Goal: Find specific page/section: Find specific page/section

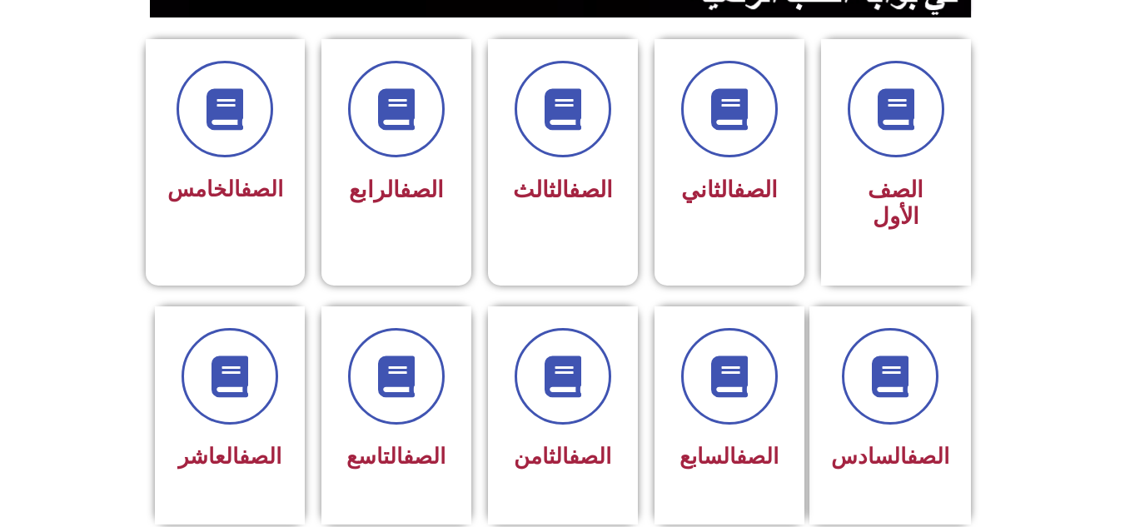
scroll to position [476, 0]
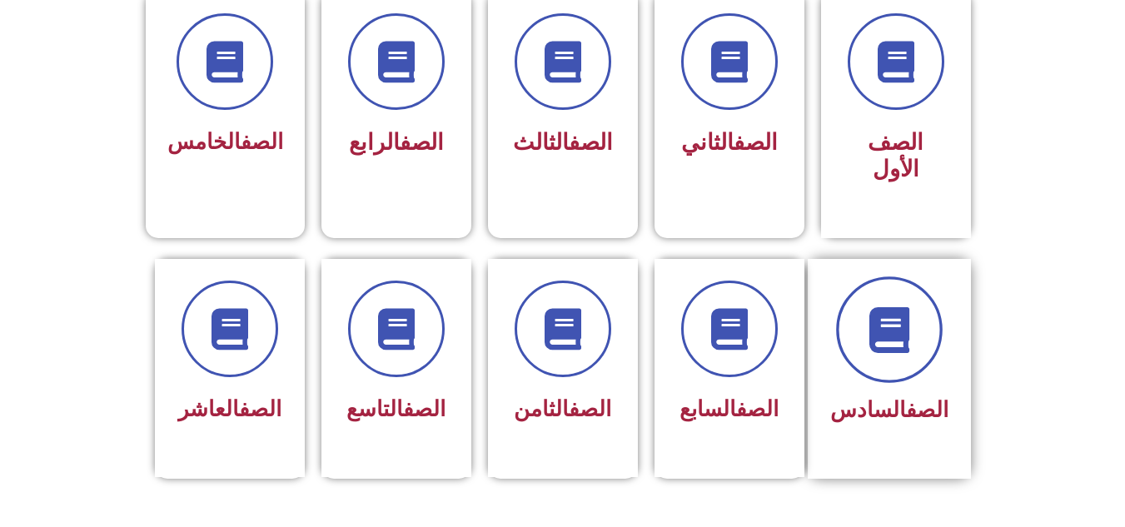
click at [921, 312] on span at bounding box center [889, 329] width 107 height 107
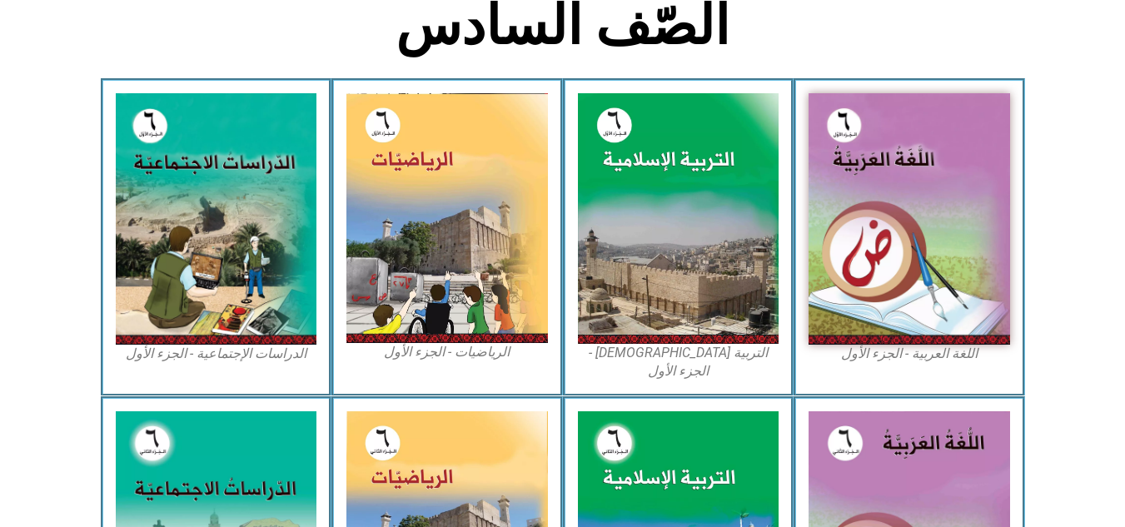
scroll to position [443, 0]
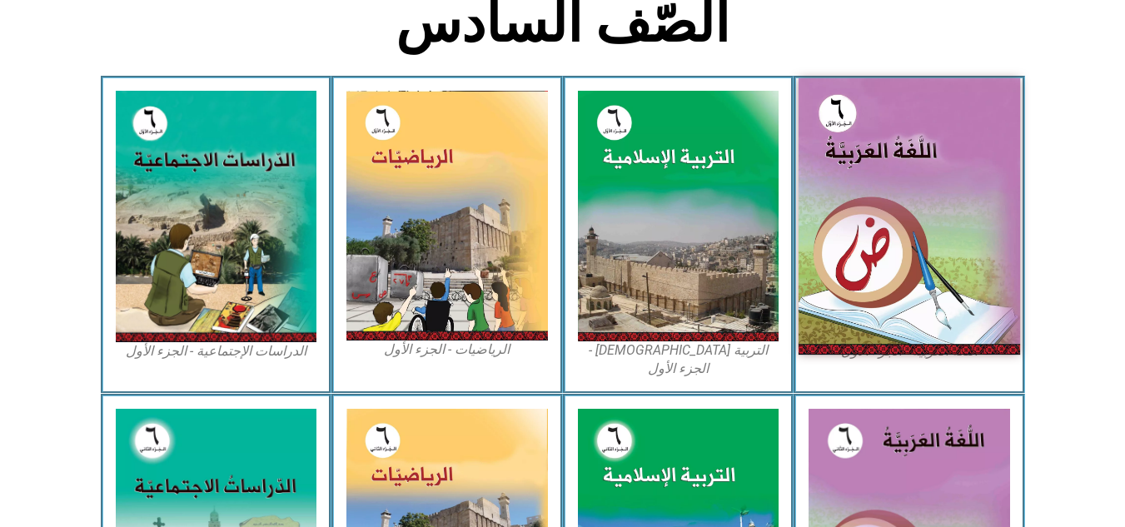
click at [832, 167] on img at bounding box center [910, 216] width 222 height 276
click at [889, 201] on img at bounding box center [910, 216] width 222 height 276
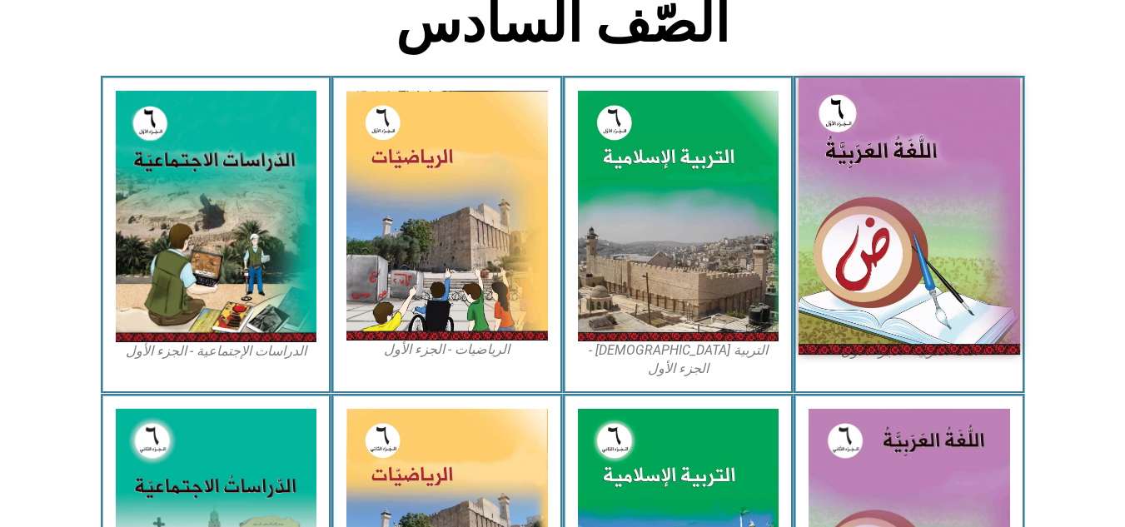
click at [889, 201] on img at bounding box center [910, 216] width 222 height 276
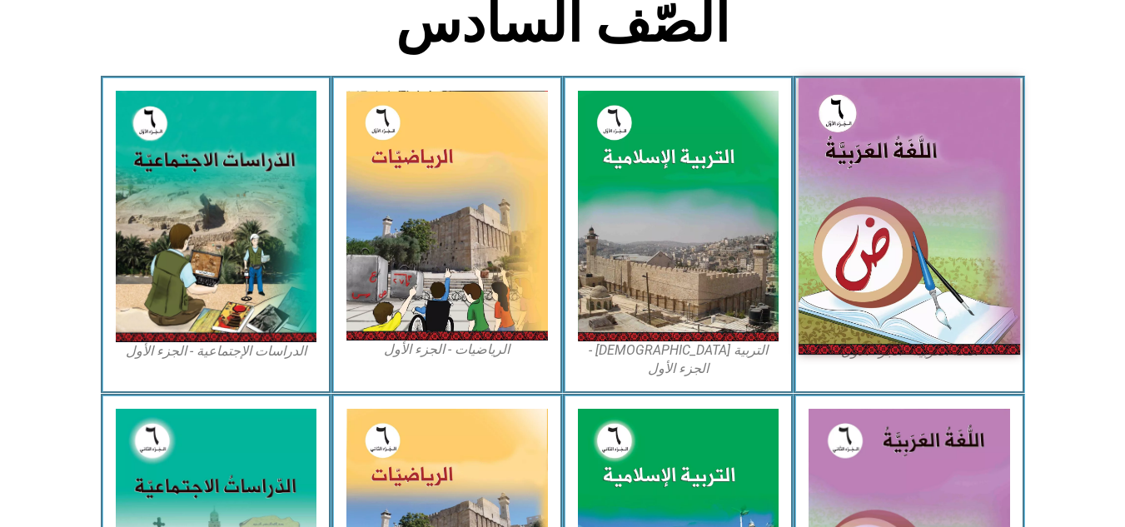
click at [889, 201] on img at bounding box center [910, 216] width 222 height 276
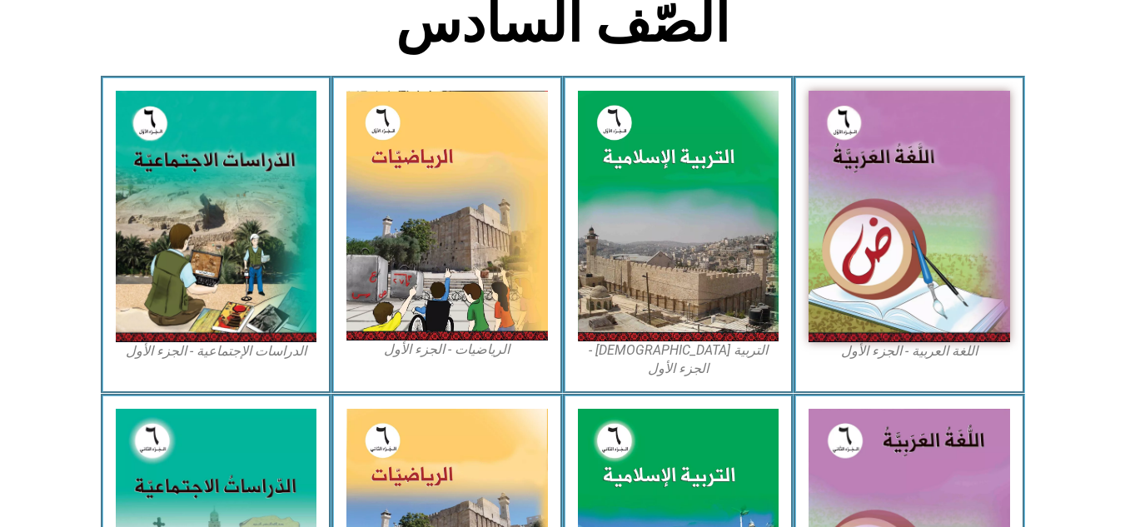
drag, startPoint x: 889, startPoint y: 201, endPoint x: 1103, endPoint y: 70, distance: 250.8
click at [1103, 70] on section "الصّف السادس" at bounding box center [562, 32] width 1125 height 87
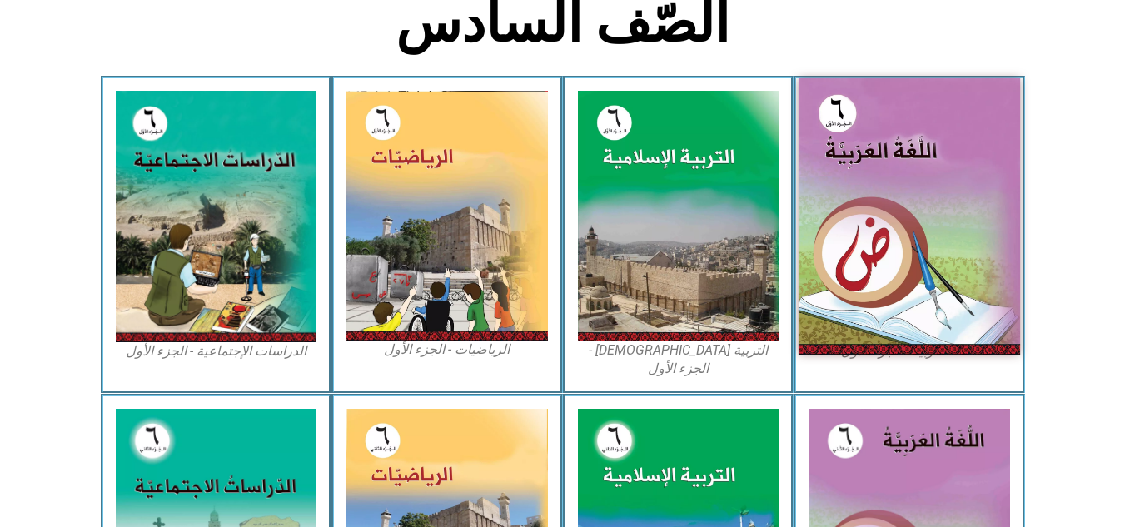
click at [907, 242] on img at bounding box center [910, 216] width 222 height 276
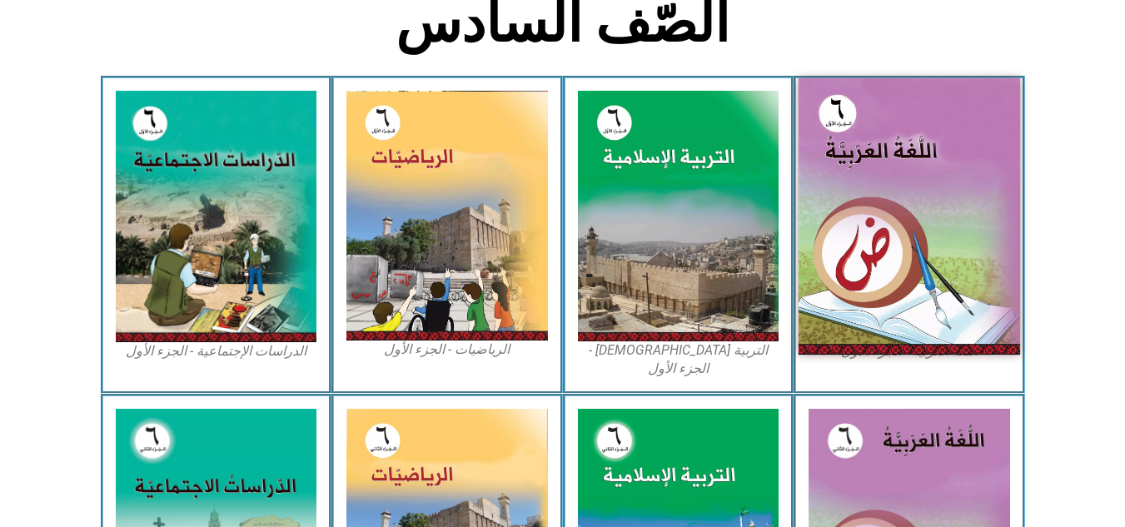
click at [907, 242] on img at bounding box center [910, 216] width 222 height 276
drag, startPoint x: 907, startPoint y: 242, endPoint x: 864, endPoint y: 217, distance: 49.3
click at [864, 217] on img at bounding box center [910, 216] width 222 height 276
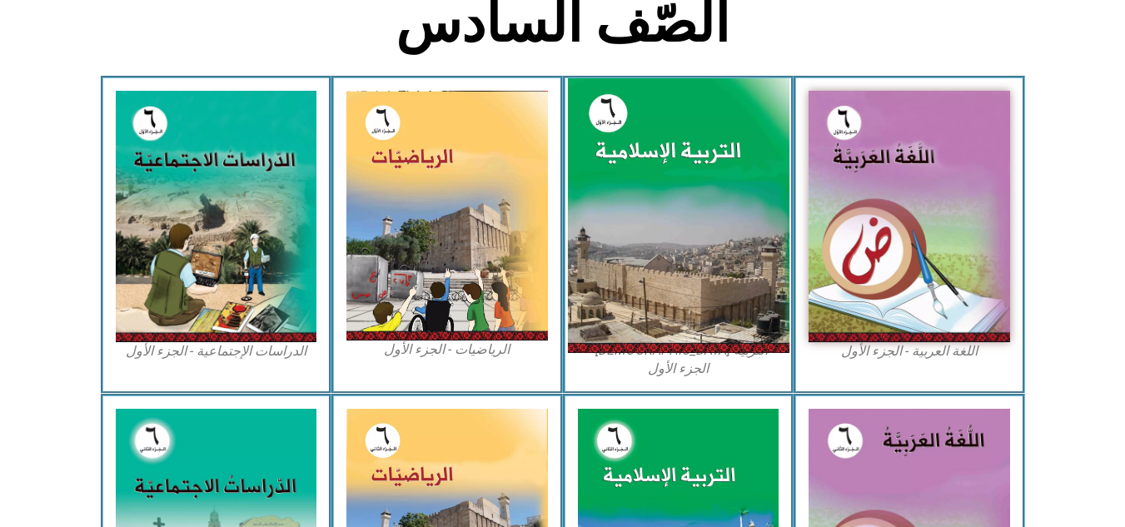
click at [727, 240] on img at bounding box center [678, 216] width 222 height 276
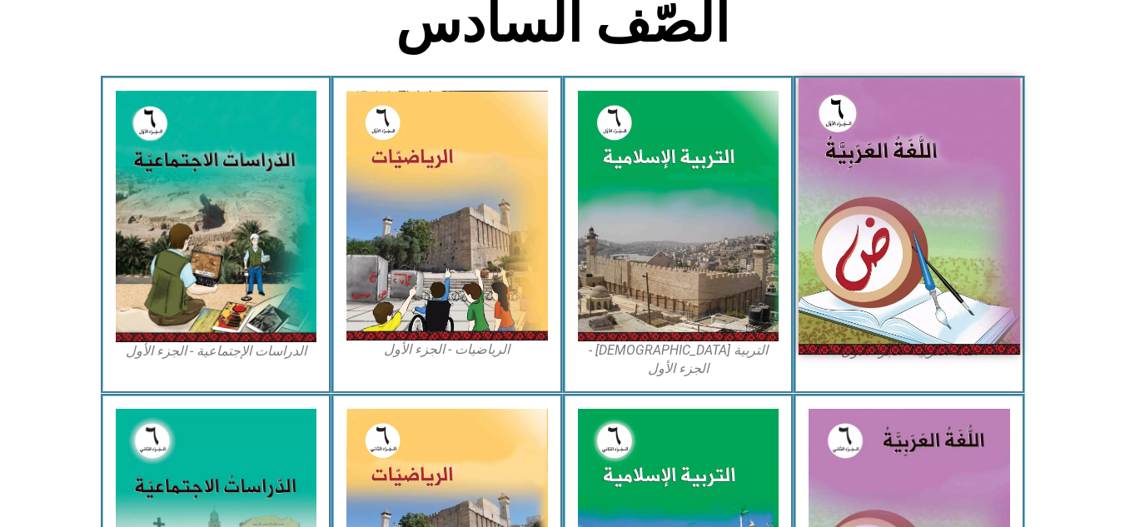
click at [974, 110] on img at bounding box center [910, 216] width 222 height 276
